Goal: Task Accomplishment & Management: Manage account settings

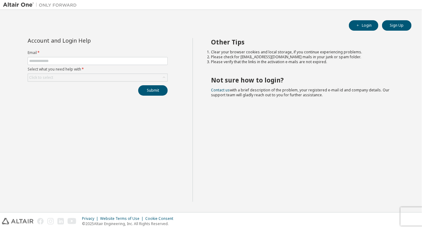
click at [293, 131] on div "Other Tips Clear your browser cookies and local storage, if you continue experi…" at bounding box center [306, 120] width 227 height 164
click at [53, 61] on input "text" at bounding box center [97, 61] width 137 height 5
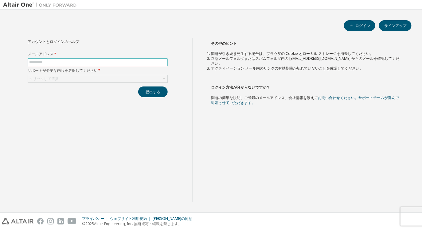
click at [102, 62] on input "text" at bounding box center [97, 62] width 137 height 5
type input "**********"
click at [90, 79] on div "クリックして選択" at bounding box center [98, 78] width 140 height 7
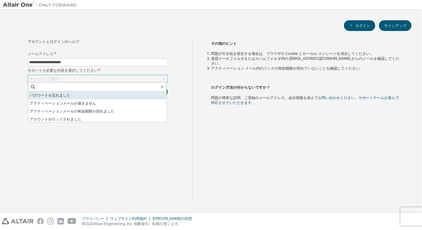
click at [65, 95] on font "パスワードを忘れました" at bounding box center [50, 95] width 41 height 5
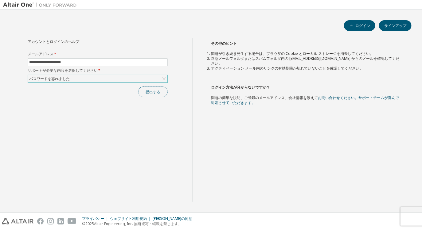
click at [152, 92] on font "提出する" at bounding box center [153, 91] width 15 height 5
